Goal: Browse casually

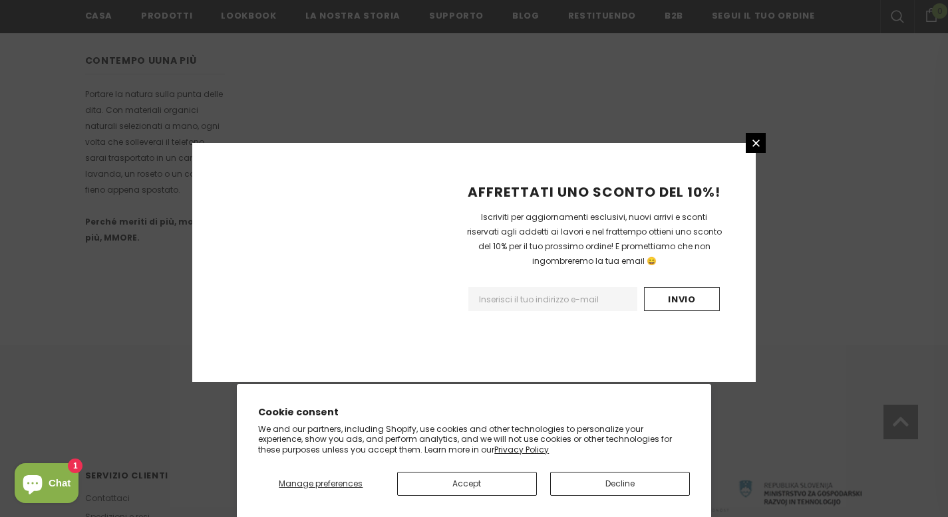
scroll to position [846, 0]
